Goal: Task Accomplishment & Management: Manage account settings

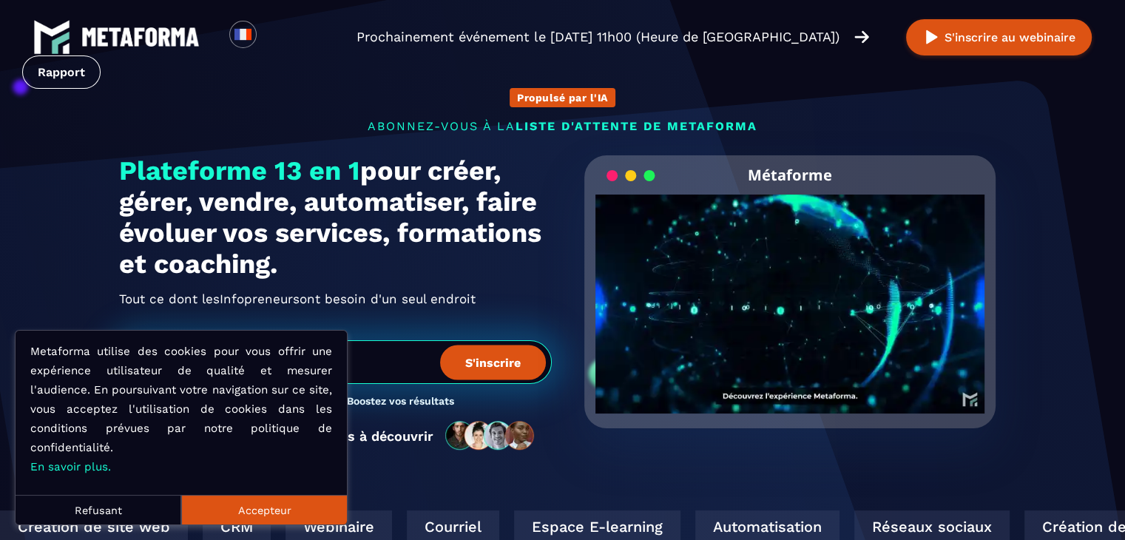
click at [220, 501] on button "Accepteur" at bounding box center [264, 510] width 166 height 30
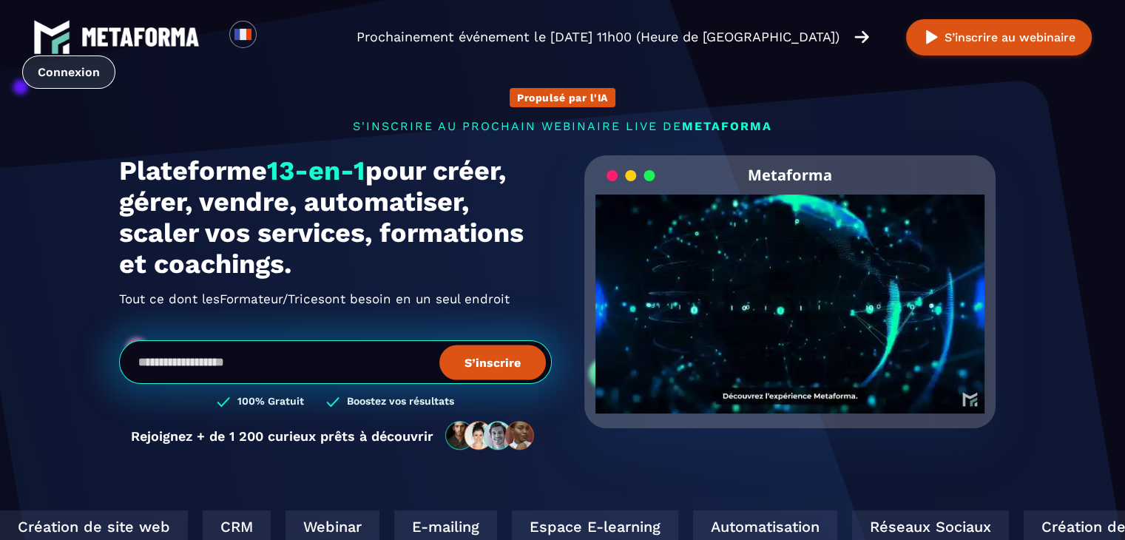
click at [67, 72] on link "Connexion" at bounding box center [68, 71] width 93 height 33
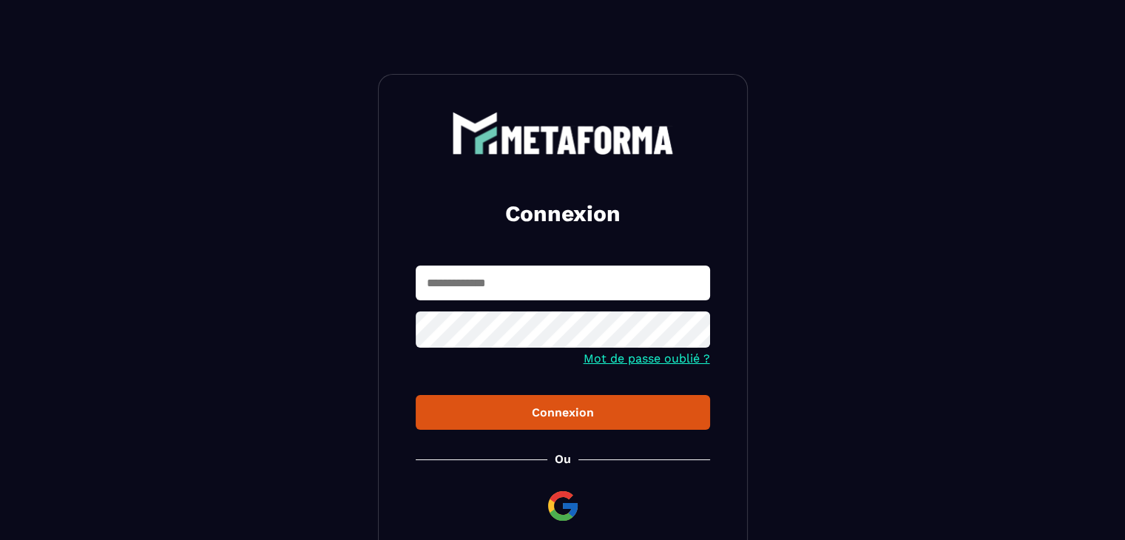
click at [507, 279] on input "text" at bounding box center [563, 282] width 294 height 35
type input "**********"
click at [569, 414] on div "Connexion" at bounding box center [562, 412] width 271 height 14
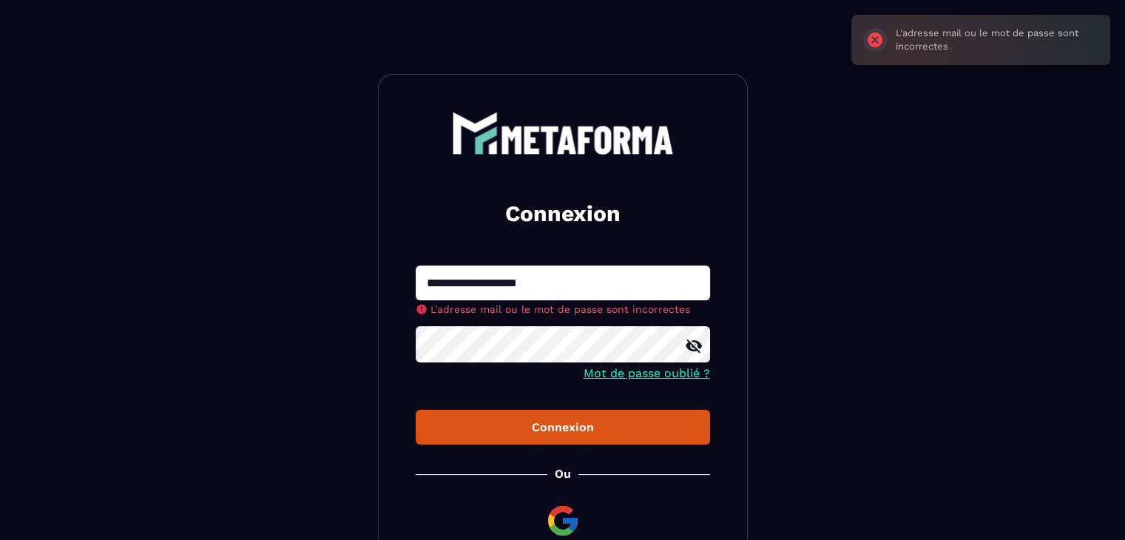
click at [618, 373] on link "Mot de passe oublié ?" at bounding box center [646, 373] width 126 height 14
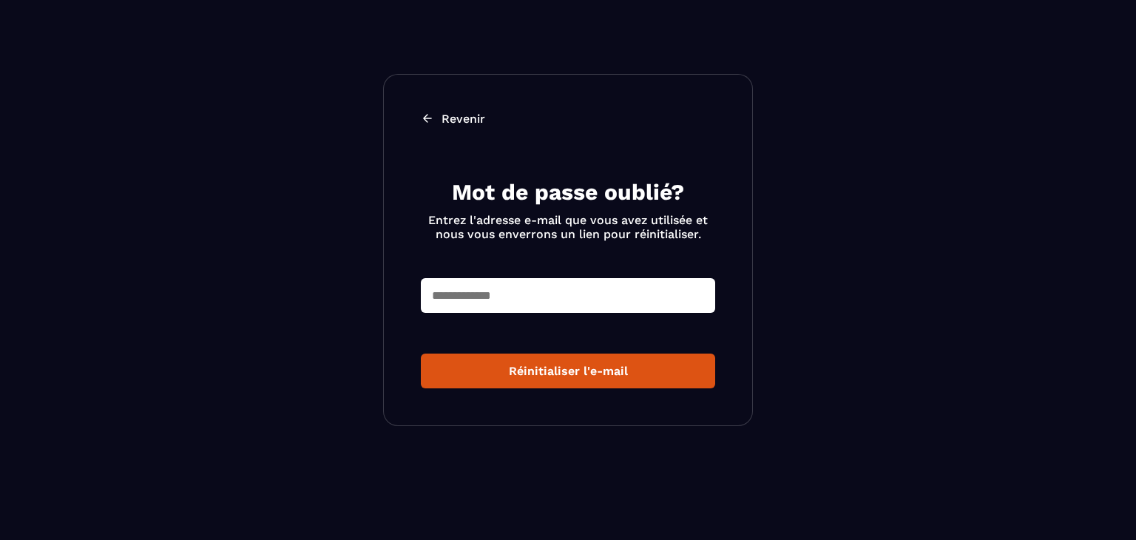
click at [491, 296] on input "text" at bounding box center [568, 295] width 294 height 35
type input "**********"
click at [540, 365] on button "Réinitialiser l'e-mail" at bounding box center [568, 370] width 294 height 35
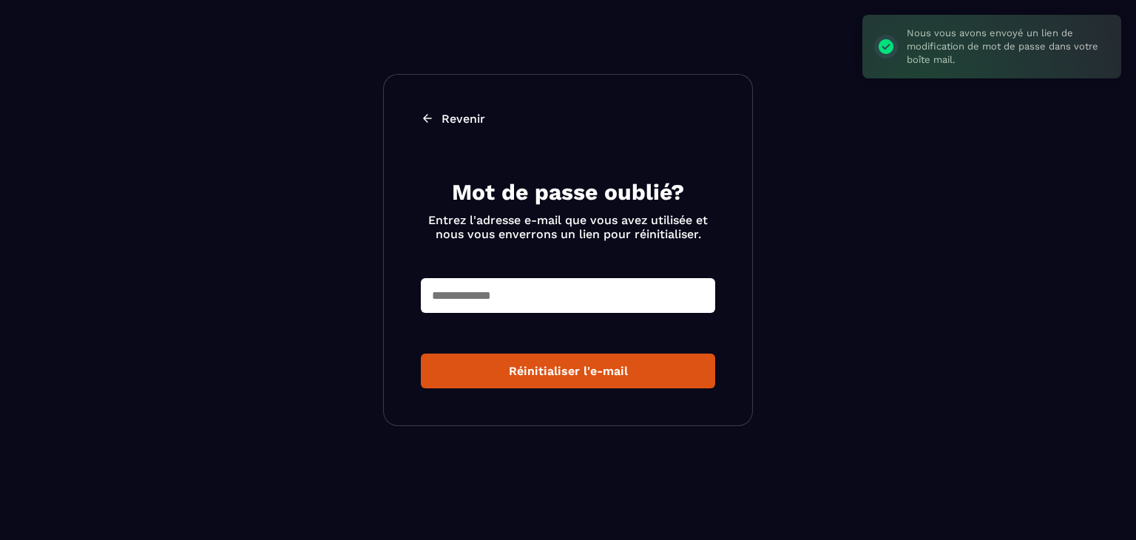
click at [515, 297] on input "text" at bounding box center [568, 295] width 294 height 35
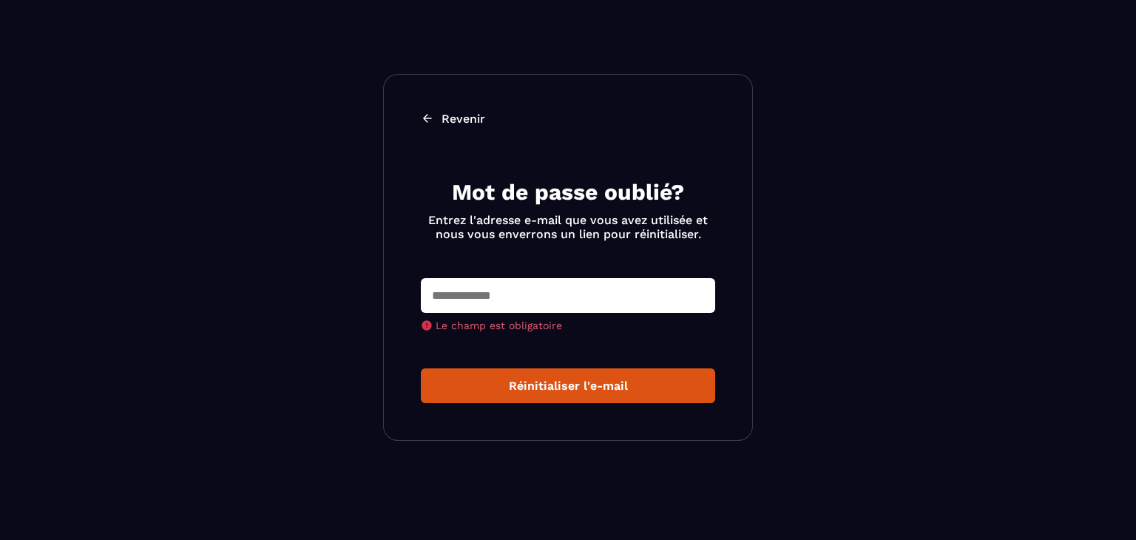
click at [447, 118] on p "Revenir" at bounding box center [463, 119] width 44 height 14
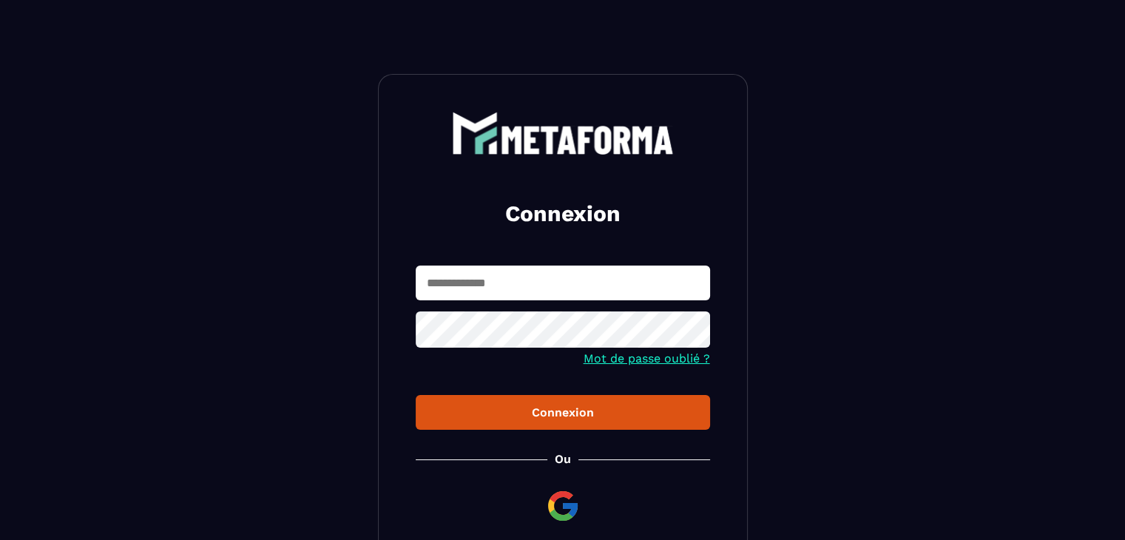
click at [478, 282] on input "text" at bounding box center [563, 282] width 294 height 35
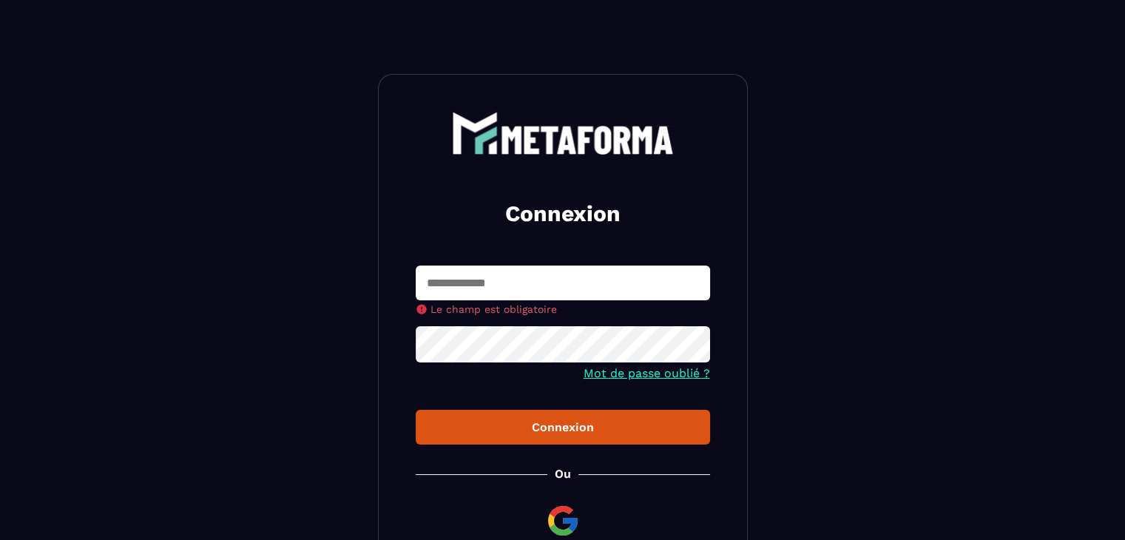
click at [343, 291] on section "Connexion Le champ est obligatoire Mot de passe oublié ? Connexion Ou Devenir m…" at bounding box center [562, 341] width 1125 height 683
click at [436, 278] on input "text" at bounding box center [563, 282] width 294 height 35
